Goal: Information Seeking & Learning: Find specific fact

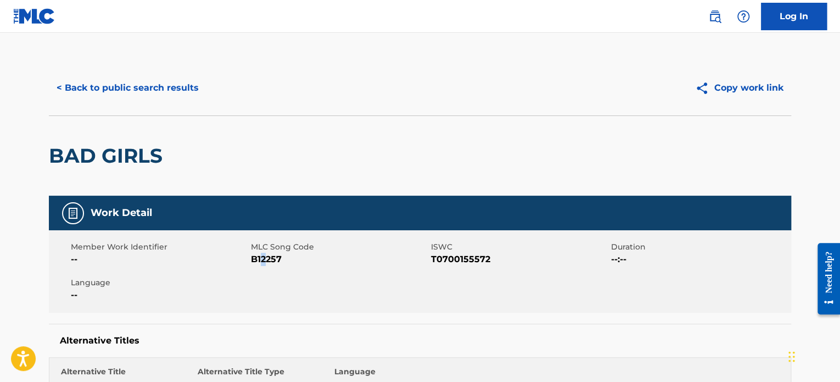
click at [172, 86] on button "< Back to public search results" at bounding box center [128, 87] width 158 height 27
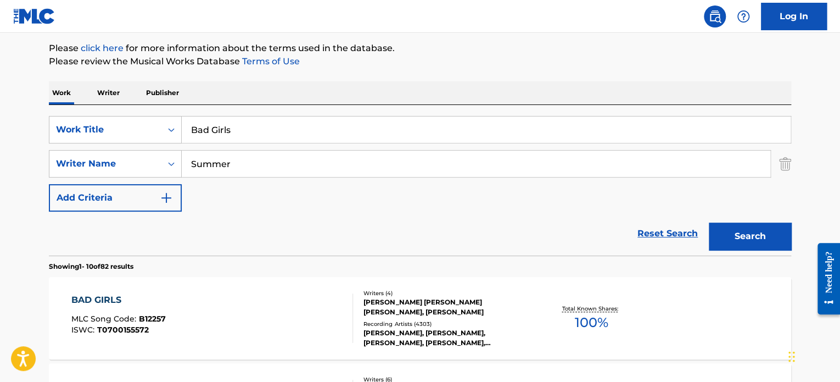
scroll to position [7, 0]
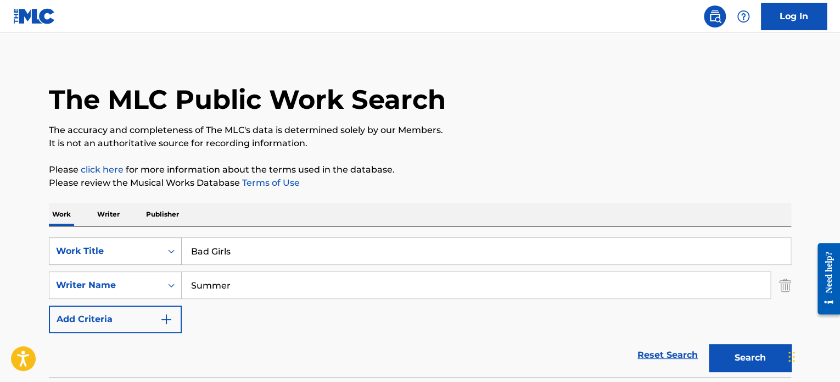
drag, startPoint x: 240, startPoint y: 243, endPoint x: 142, endPoint y: 239, distance: 97.8
click at [142, 239] on div "SearchWithCriteria7e5ab784-1e06-4228-a0f0-5ed72a76d0ef Work Title Bad Girls" at bounding box center [420, 250] width 743 height 27
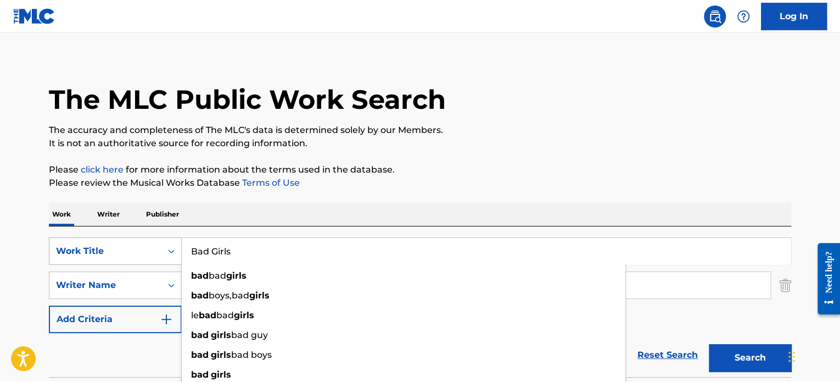
paste input "Inhale [[PERSON_NAME] Remix]"
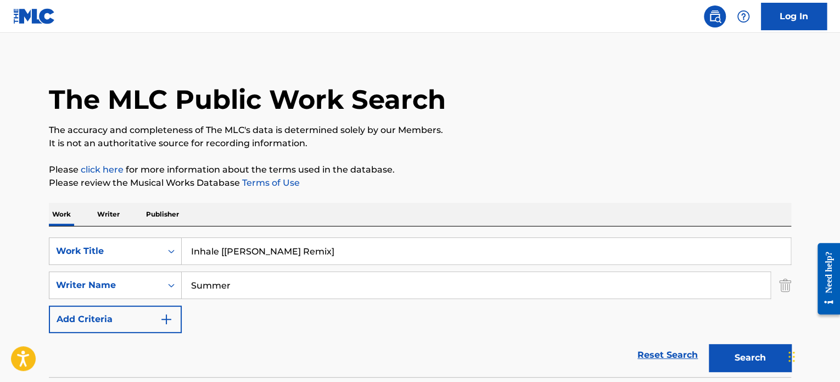
drag, startPoint x: 312, startPoint y: 249, endPoint x: 220, endPoint y: 249, distance: 92.3
click at [220, 249] on input "Inhale [[PERSON_NAME] Remix]" at bounding box center [486, 251] width 609 height 26
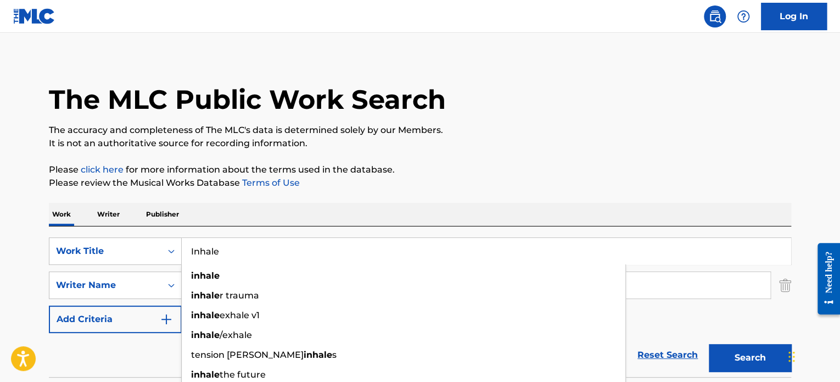
type input "Inhale"
click at [255, 222] on div "Work Writer Publisher" at bounding box center [420, 214] width 743 height 23
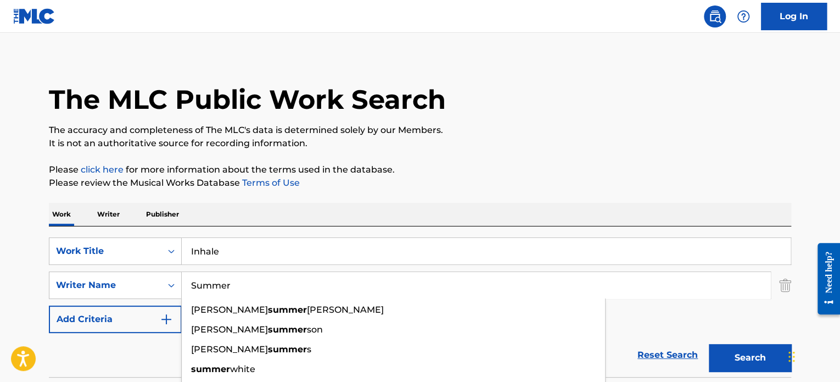
drag, startPoint x: 216, startPoint y: 289, endPoint x: 188, endPoint y: 289, distance: 28.0
click at [183, 288] on input "Summer" at bounding box center [476, 285] width 589 height 26
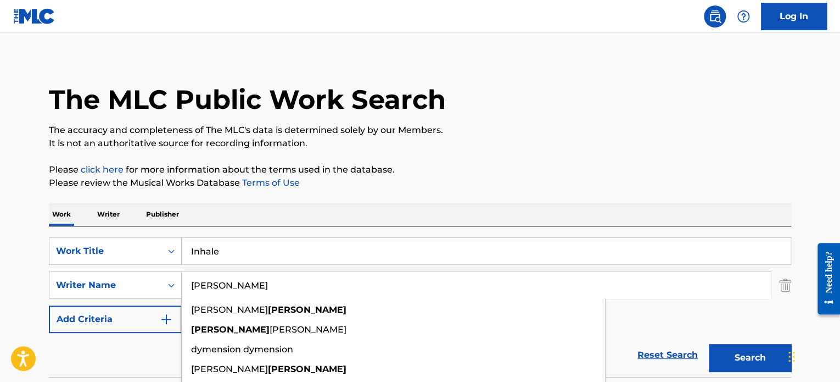
type input "[PERSON_NAME]"
click at [709, 344] on button "Search" at bounding box center [750, 357] width 82 height 27
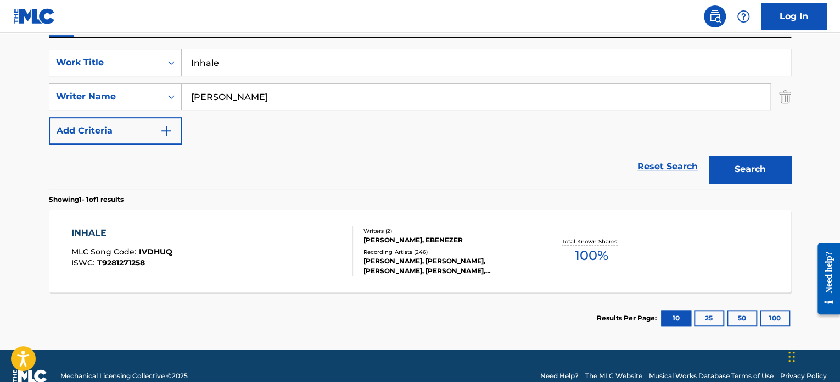
scroll to position [215, 0]
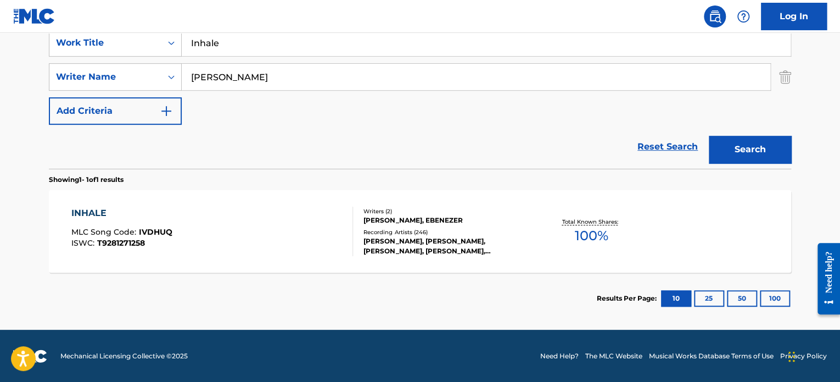
click at [315, 217] on div "INHALE MLC Song Code : IVDHUQ ISWC : T9281271258" at bounding box center [212, 230] width 282 height 49
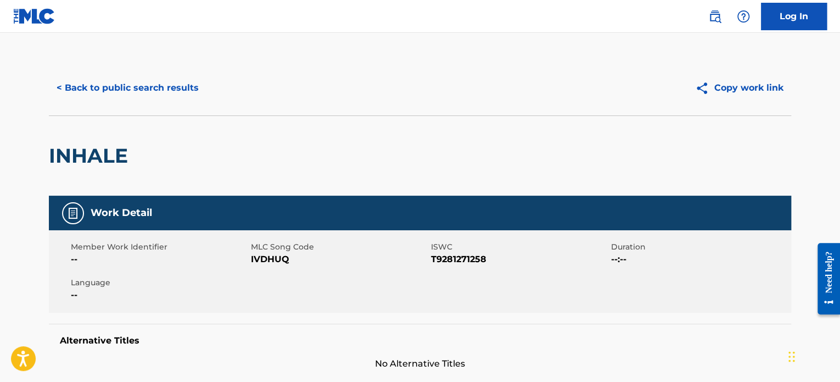
click at [183, 87] on button "< Back to public search results" at bounding box center [128, 87] width 158 height 27
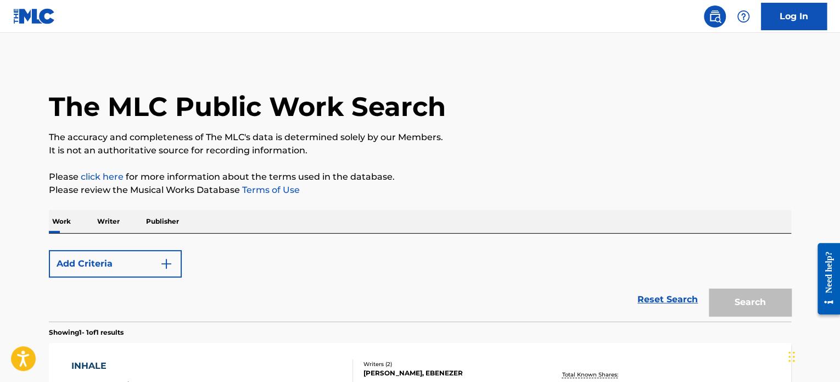
scroll to position [153, 0]
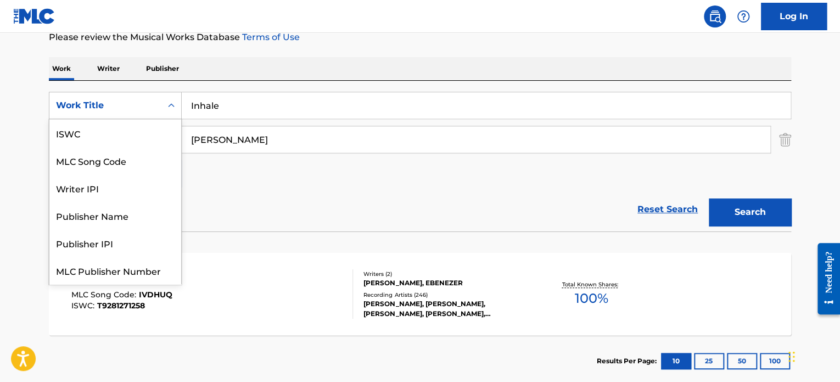
click at [166, 100] on icon "Search Form" at bounding box center [171, 105] width 11 height 11
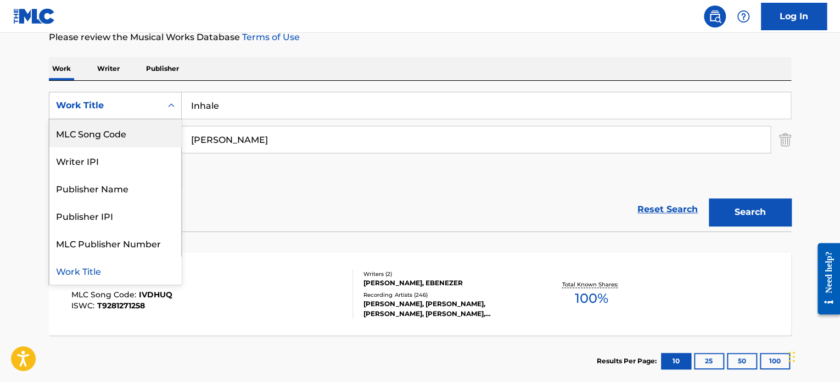
click at [141, 138] on div "MLC Song Code" at bounding box center [115, 132] width 132 height 27
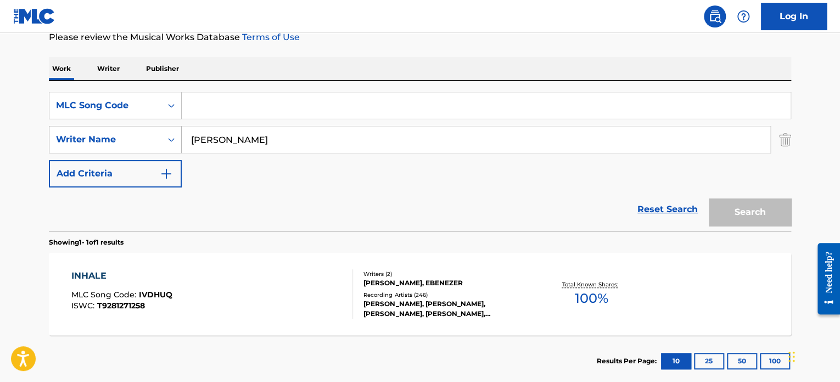
drag, startPoint x: 250, startPoint y: 144, endPoint x: 170, endPoint y: 132, distance: 80.5
click at [170, 132] on div "SearchWithCriteria1a1626d5-9f8b-44a1-b63f-a750a506a031 Writer Name [PERSON_NAME]" at bounding box center [420, 139] width 743 height 27
click at [239, 105] on input "Search Form" at bounding box center [486, 105] width 609 height 26
paste input "ZV7GXB"
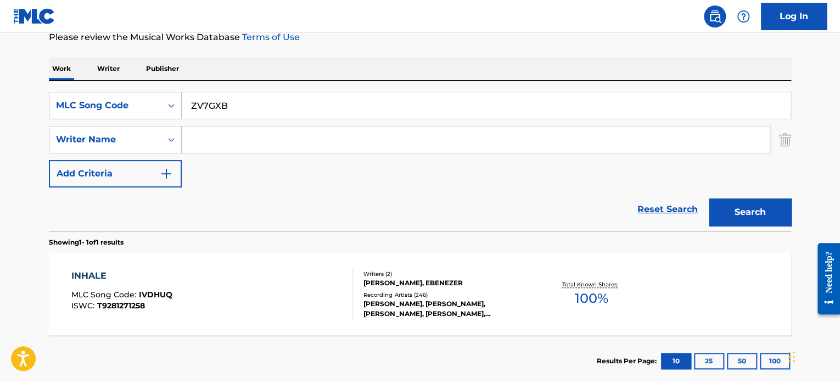
type input "ZV7GXB"
click at [726, 203] on button "Search" at bounding box center [750, 211] width 82 height 27
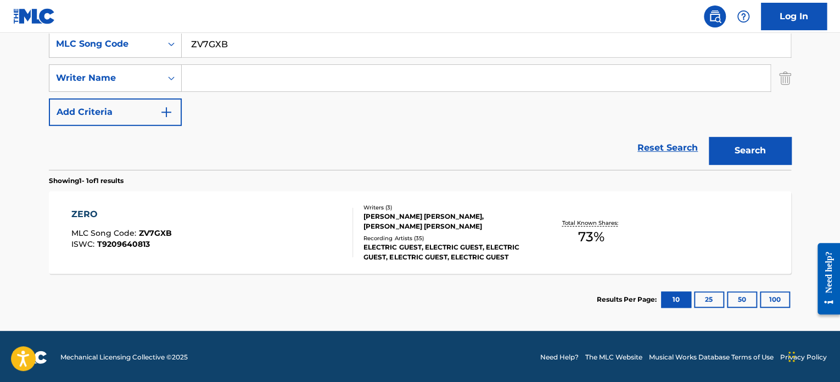
scroll to position [215, 0]
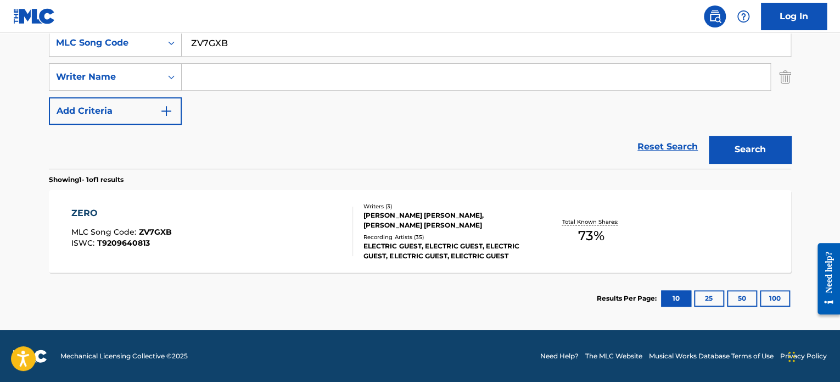
click at [651, 219] on div "Total Known Shares: 73 %" at bounding box center [591, 232] width 124 height 34
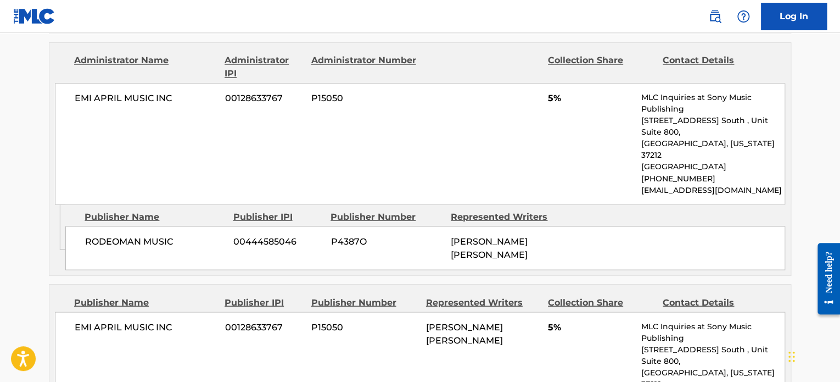
scroll to position [989, 0]
